Goal: Use online tool/utility

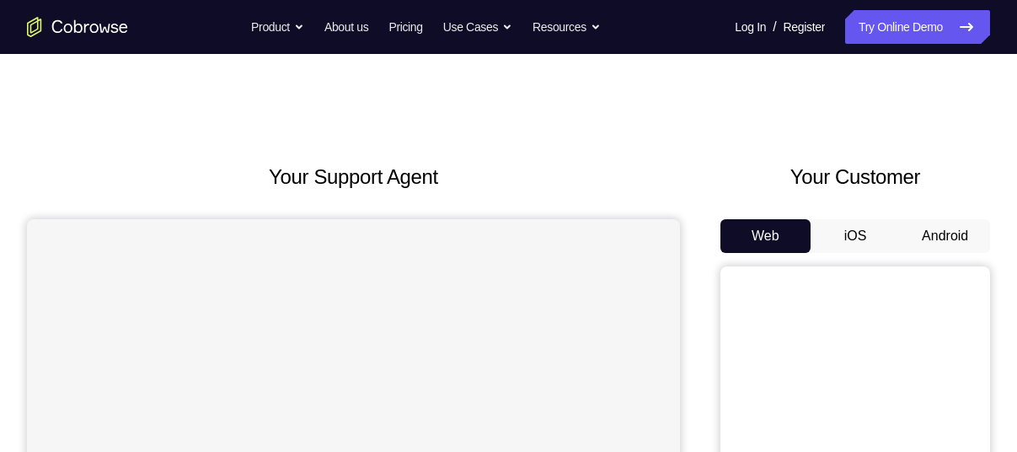
click at [939, 234] on button "Android" at bounding box center [945, 236] width 90 height 34
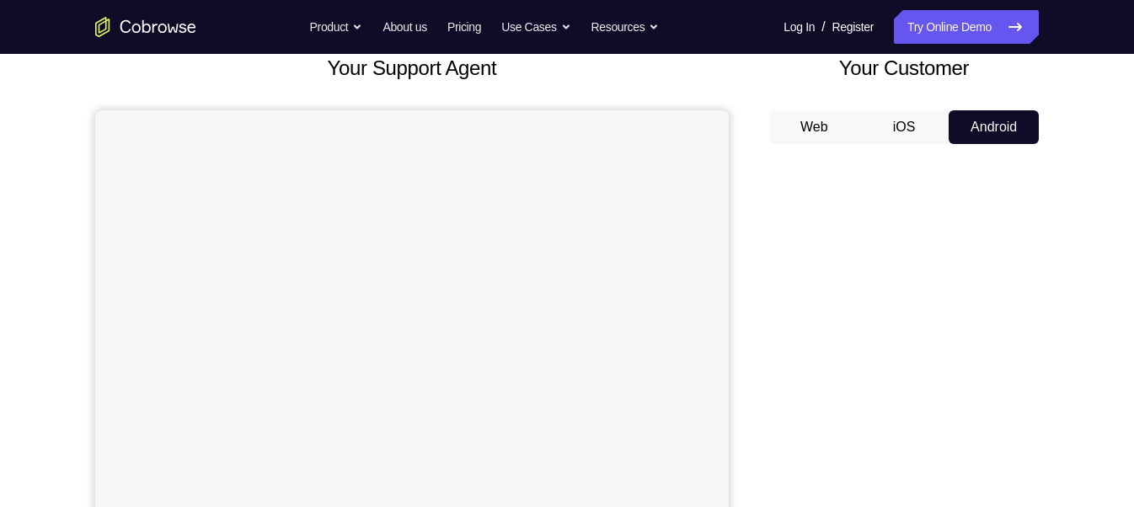
scroll to position [152, 0]
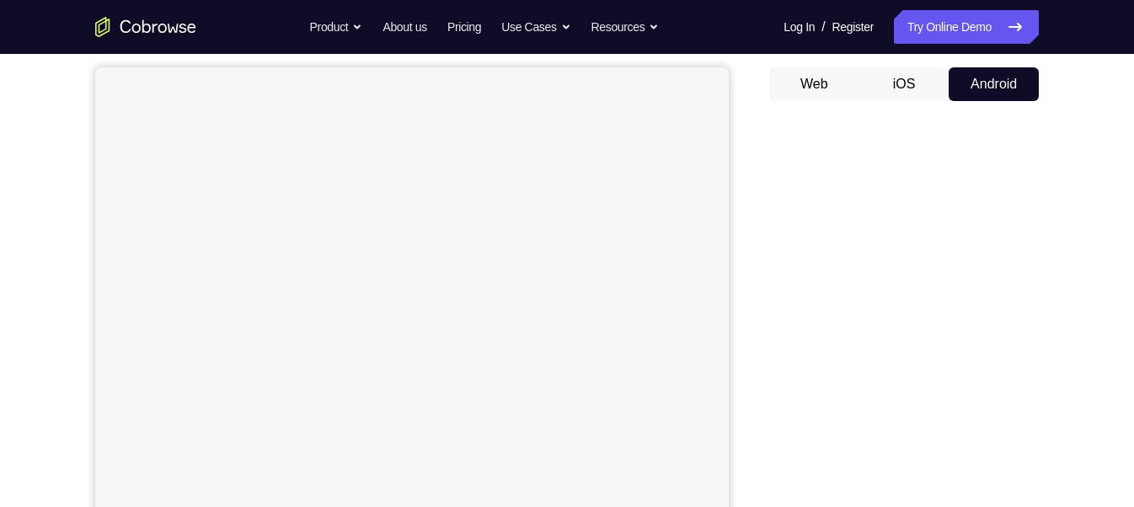
click at [925, 81] on button "iOS" at bounding box center [904, 84] width 90 height 34
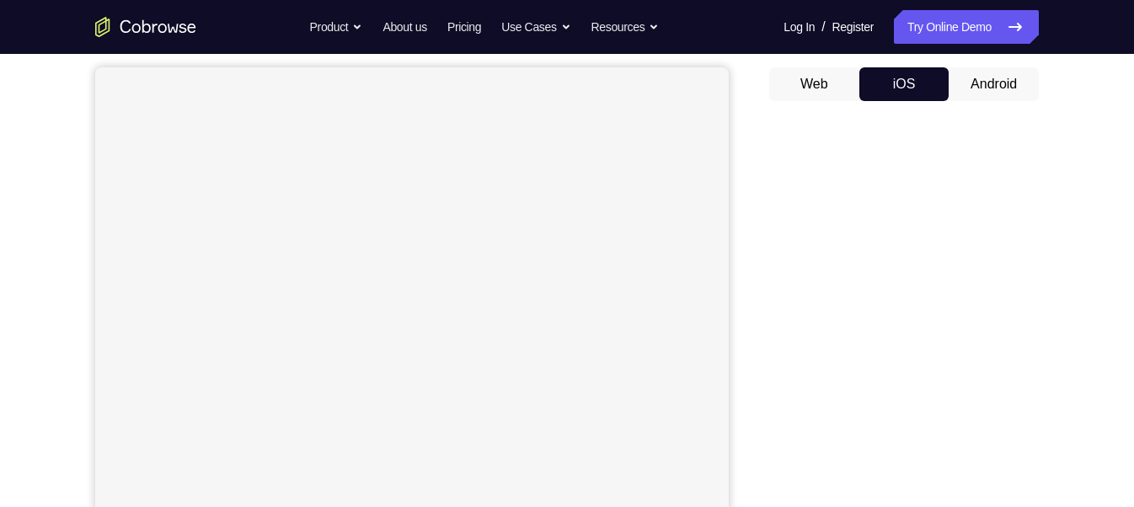
click at [980, 76] on button "Android" at bounding box center [994, 84] width 90 height 34
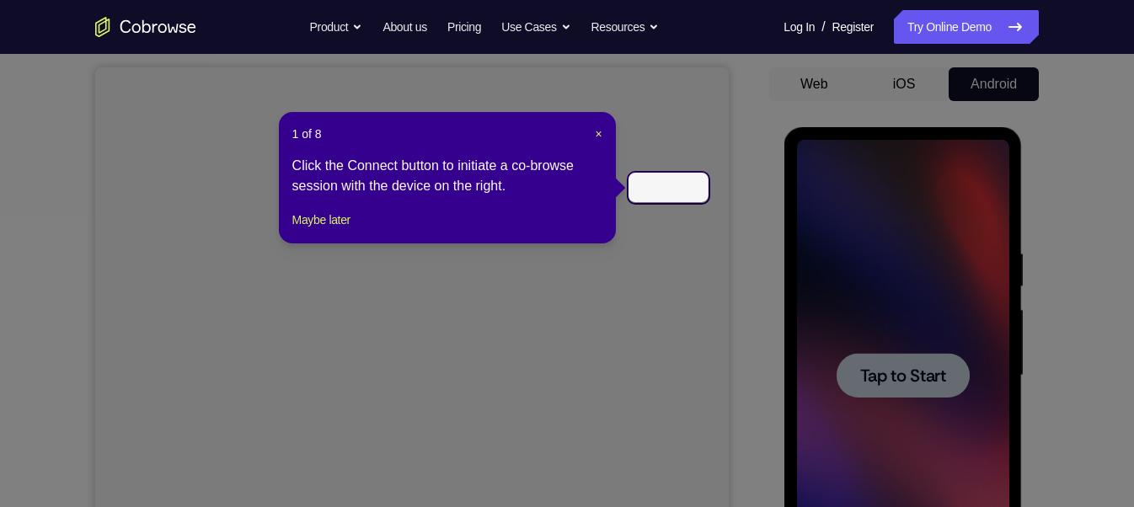
scroll to position [0, 0]
click at [599, 136] on span "×" at bounding box center [598, 133] width 7 height 13
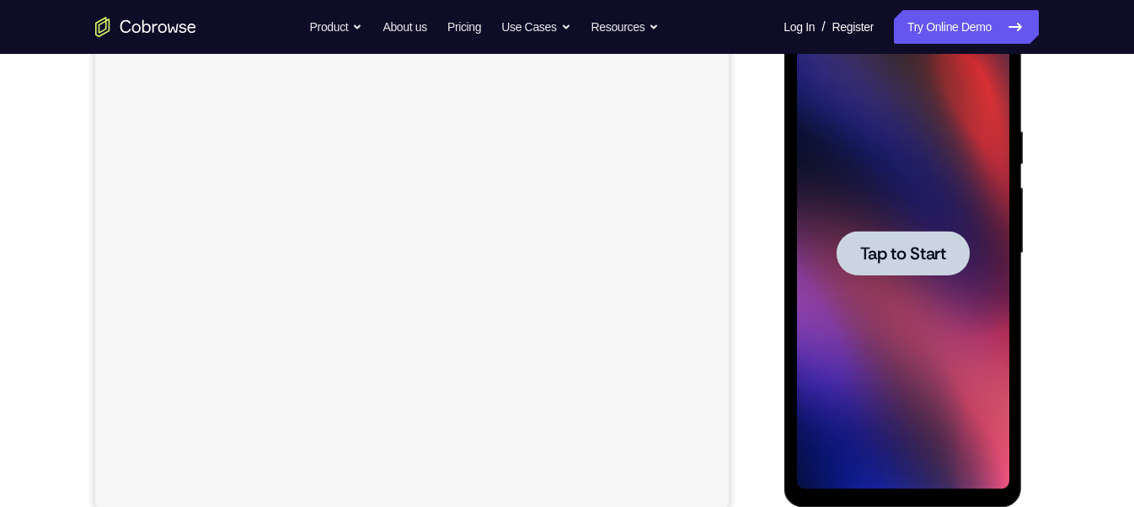
scroll to position [274, 0]
click at [848, 249] on div at bounding box center [902, 253] width 133 height 45
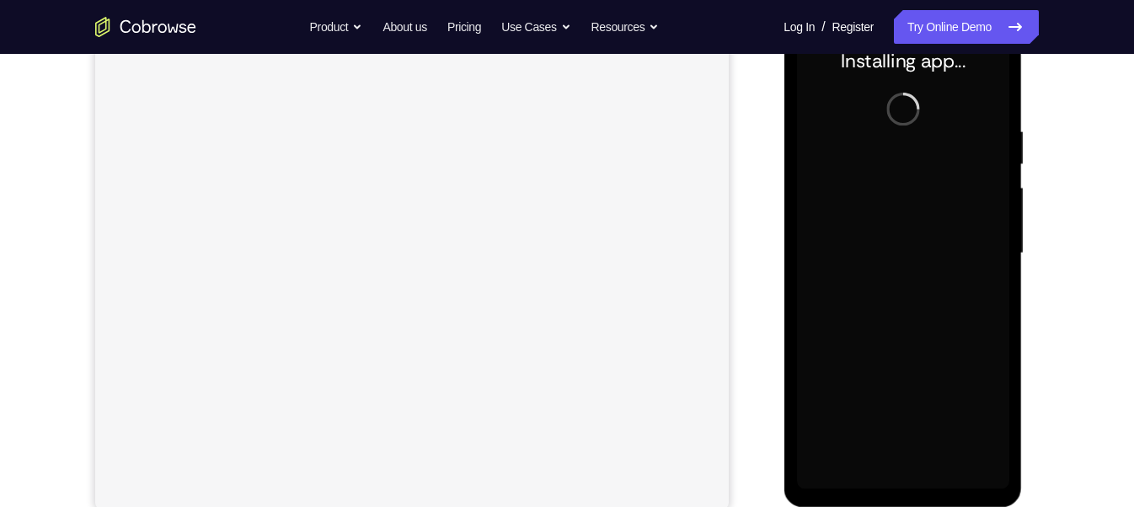
scroll to position [263, 0]
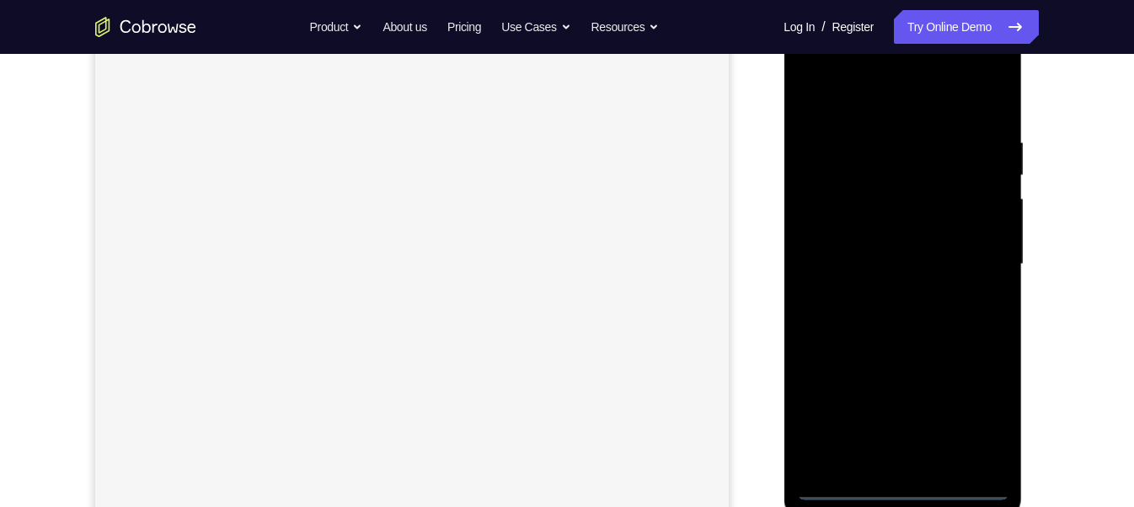
click at [901, 451] on div at bounding box center [902, 265] width 212 height 472
click at [974, 414] on div at bounding box center [902, 265] width 212 height 472
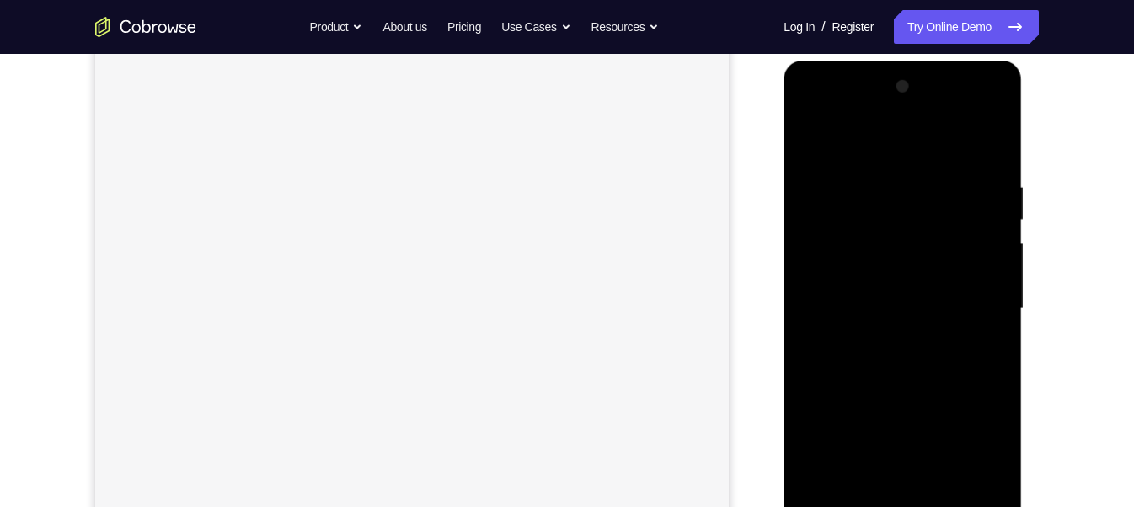
scroll to position [217, 0]
click at [871, 136] on div at bounding box center [902, 311] width 212 height 472
click at [877, 218] on div at bounding box center [902, 311] width 212 height 472
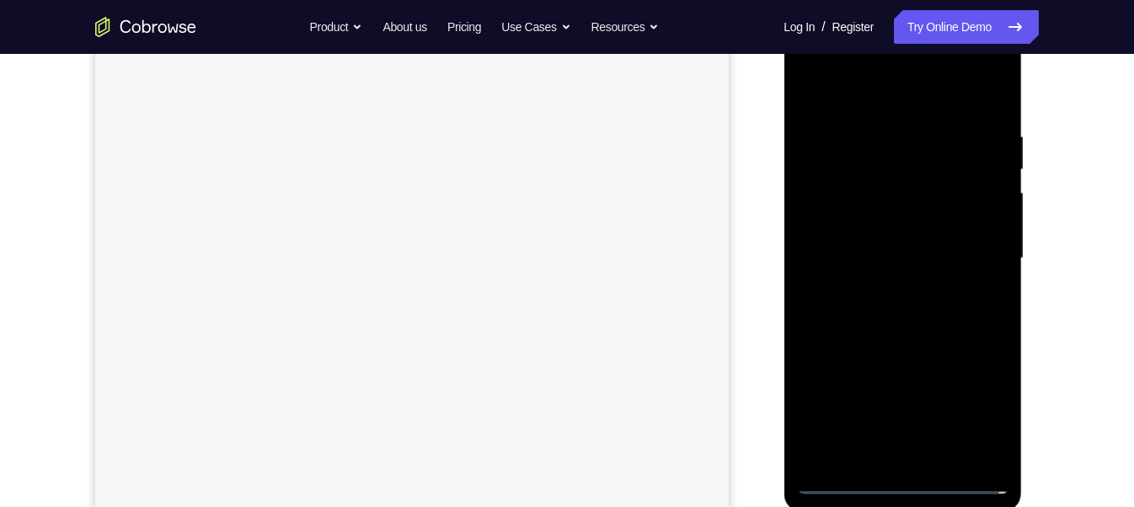
scroll to position [281, 0]
click at [869, 347] on div at bounding box center [902, 246] width 212 height 472
click at [881, 278] on div at bounding box center [902, 246] width 212 height 472
click at [890, 251] on div at bounding box center [902, 246] width 212 height 472
click at [867, 239] on div at bounding box center [902, 246] width 212 height 472
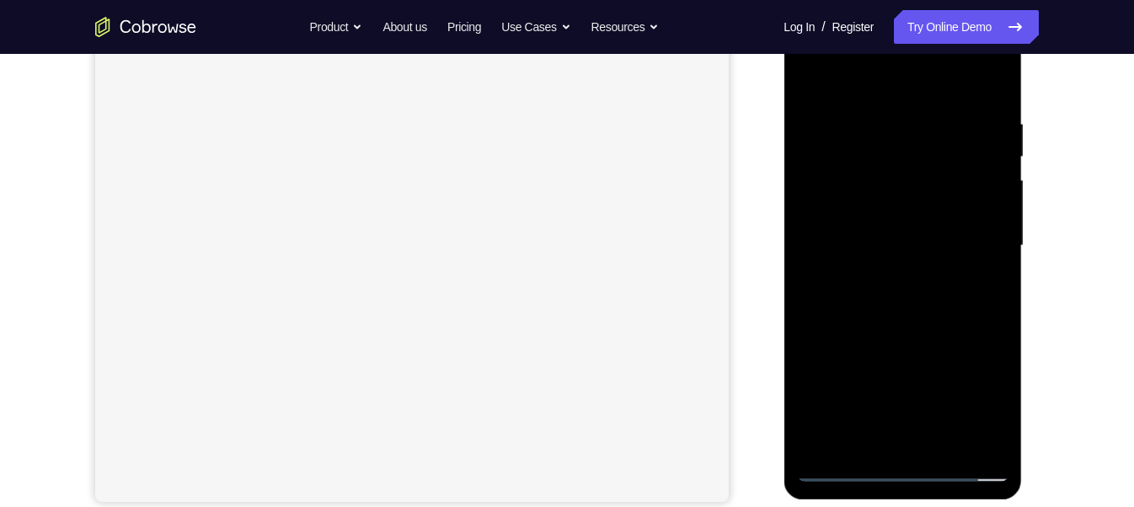
click at [959, 441] on div at bounding box center [902, 246] width 212 height 472
click at [877, 140] on div at bounding box center [902, 246] width 212 height 472
click at [922, 441] on div at bounding box center [902, 246] width 212 height 472
click at [955, 445] on div at bounding box center [902, 246] width 212 height 472
click at [842, 334] on div at bounding box center [902, 246] width 212 height 472
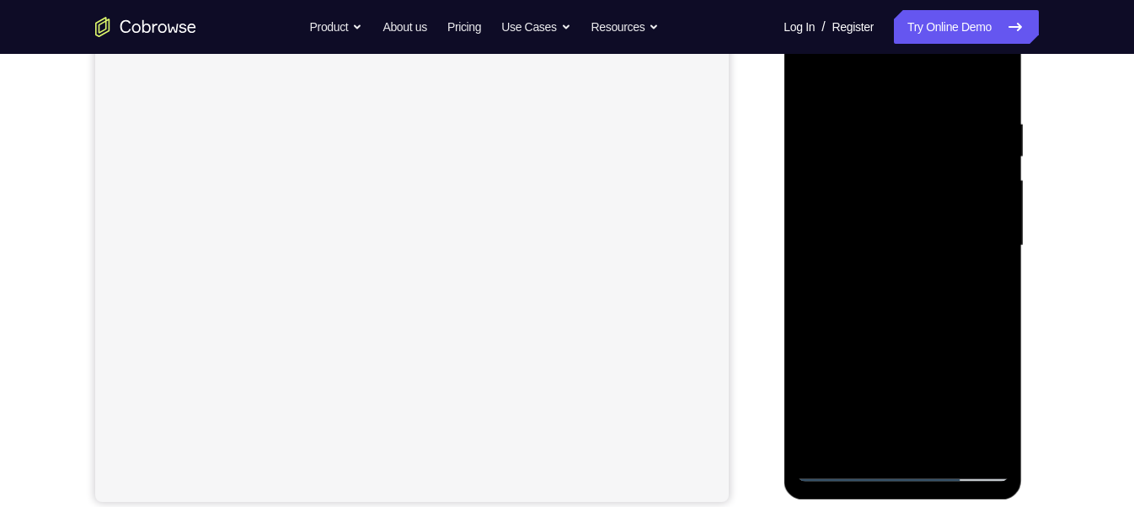
click at [818, 334] on div at bounding box center [902, 246] width 212 height 472
click at [863, 77] on div at bounding box center [902, 246] width 212 height 472
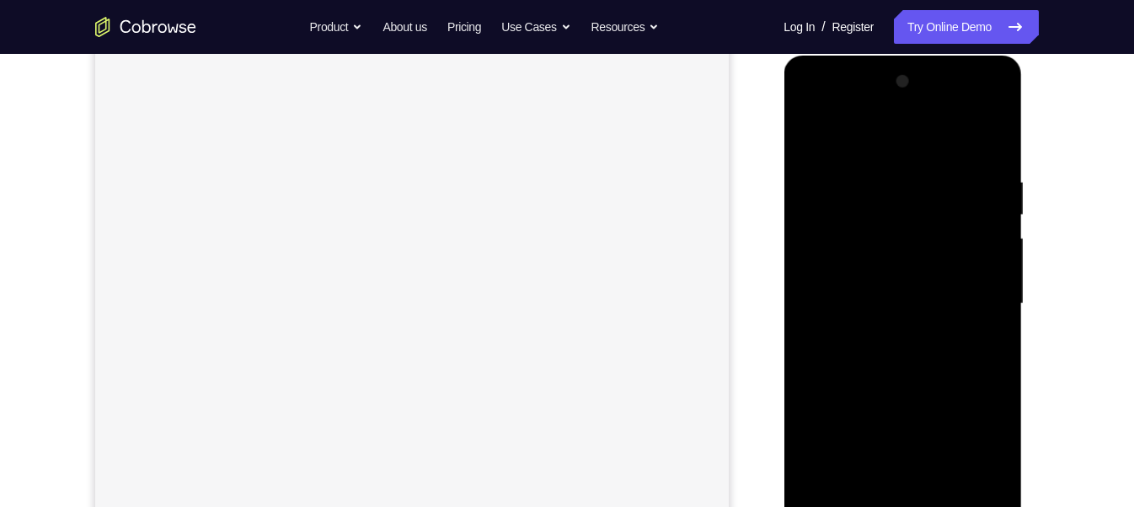
scroll to position [222, 0]
click at [840, 137] on div at bounding box center [902, 306] width 212 height 472
click at [837, 125] on div at bounding box center [902, 298] width 212 height 472
click at [832, 202] on div at bounding box center [902, 298] width 212 height 472
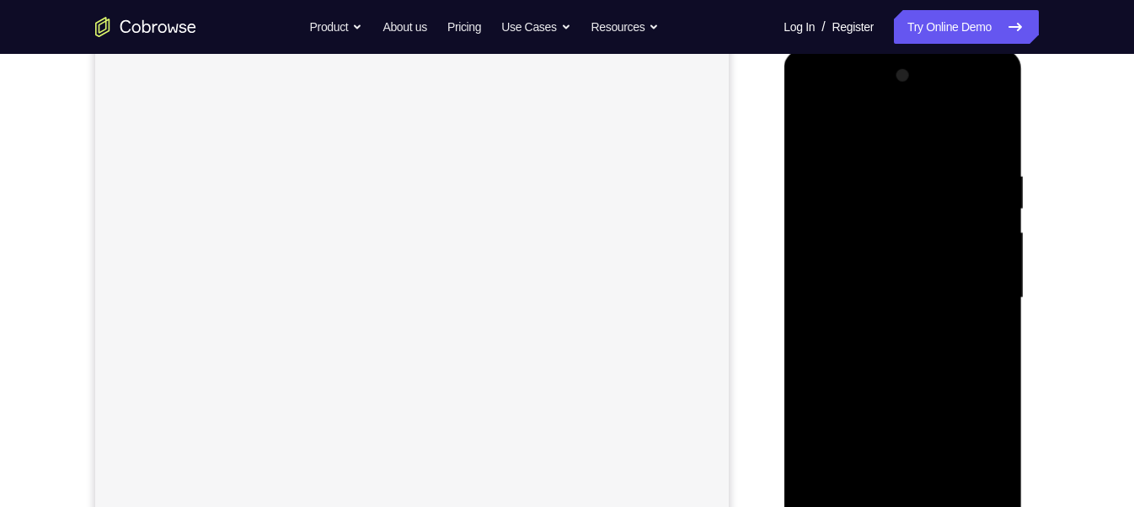
click at [811, 128] on div at bounding box center [902, 298] width 212 height 472
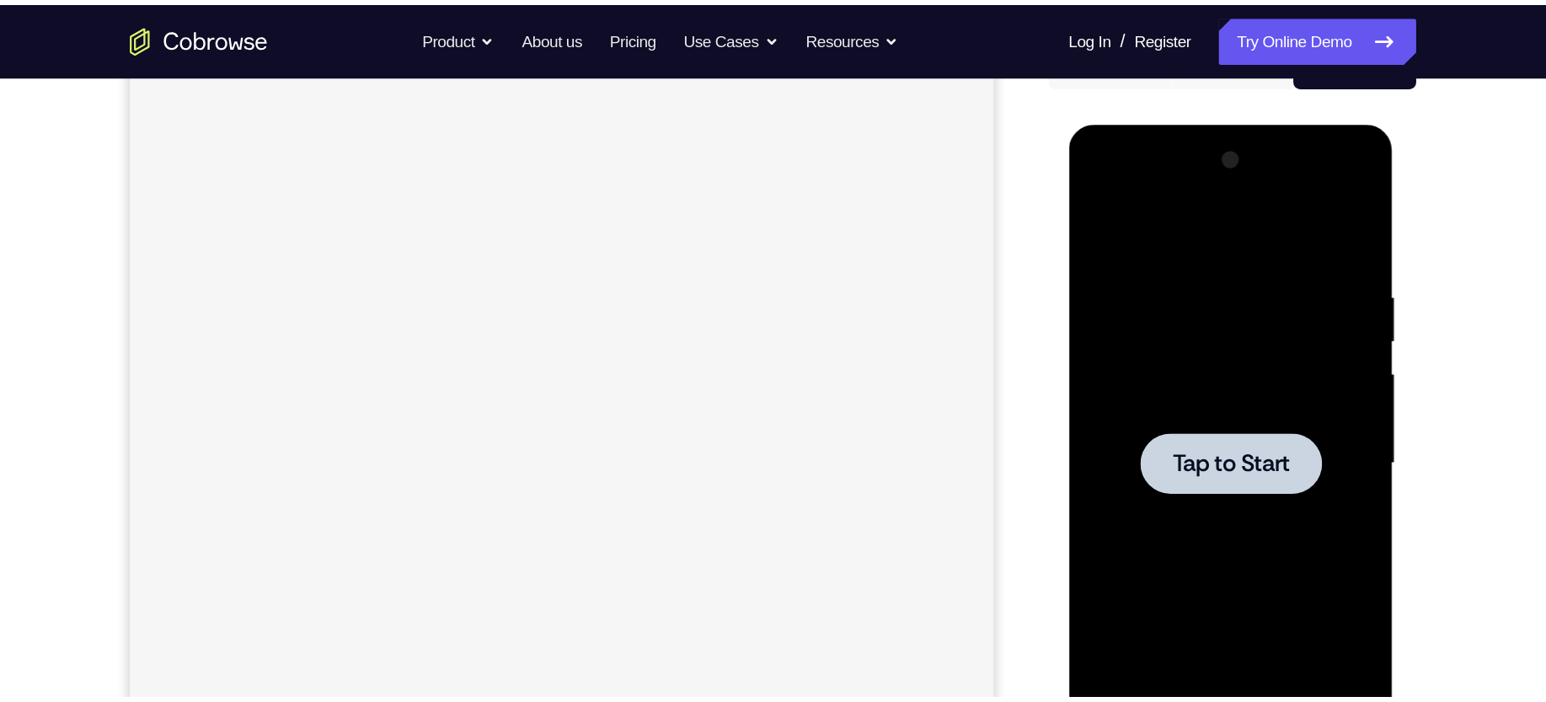
scroll to position [191, 0]
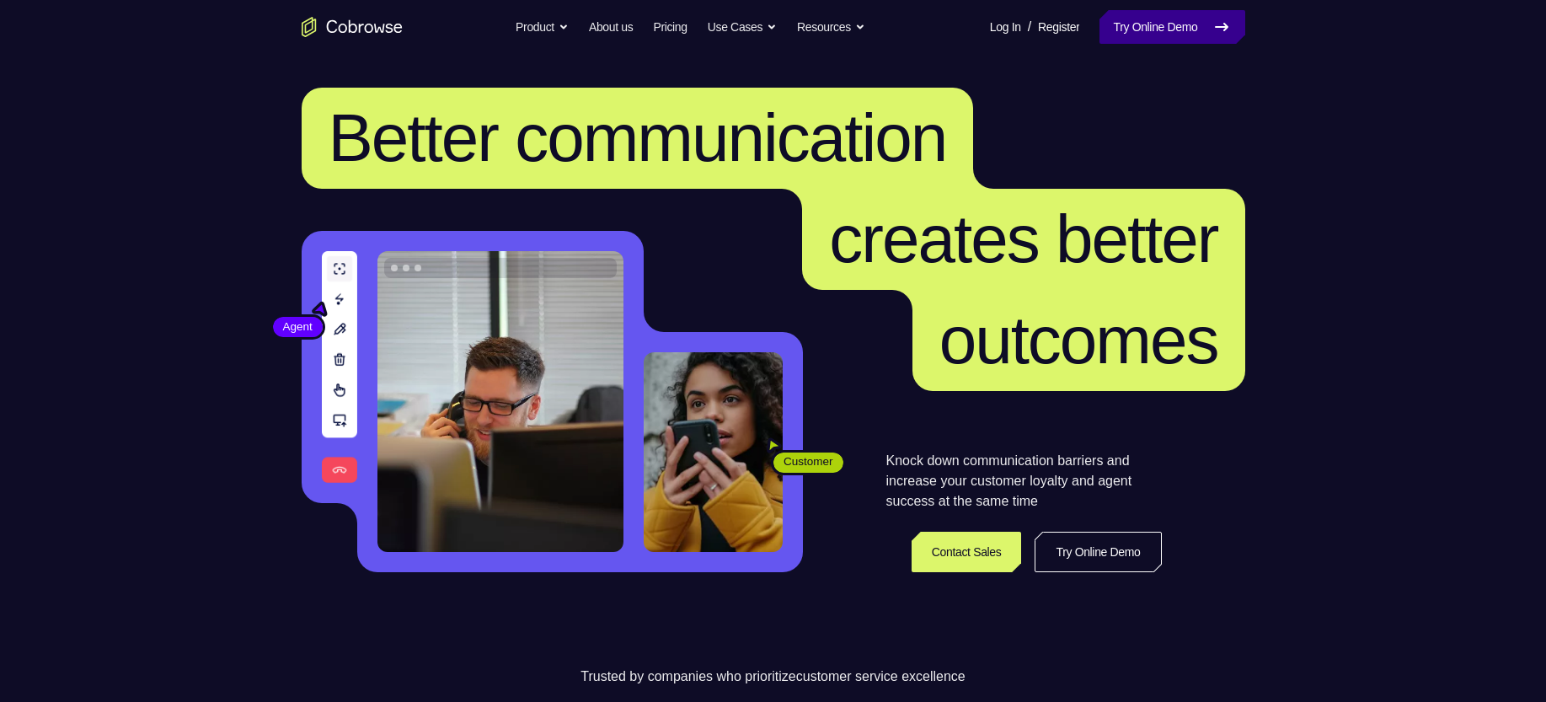
click at [1152, 26] on link "Try Online Demo" at bounding box center [1172, 27] width 145 height 34
click at [1171, 31] on link "Try Online Demo" at bounding box center [1172, 27] width 145 height 34
